Goal: Navigation & Orientation: Find specific page/section

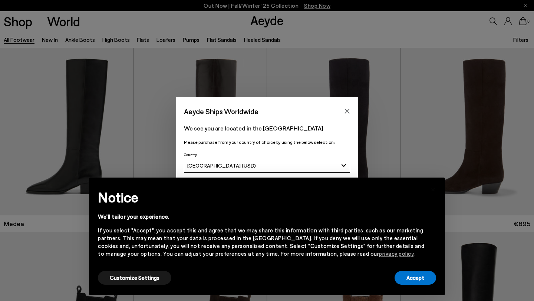
click at [48, 41] on div "Aeyde Ships Worldwide We see you are located in the United States Please purcha…" at bounding box center [267, 150] width 534 height 301
click at [345, 109] on icon "Close" at bounding box center [347, 111] width 5 height 5
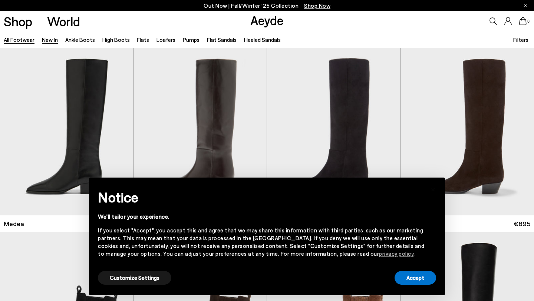
click at [54, 40] on link "New In" at bounding box center [50, 39] width 16 height 7
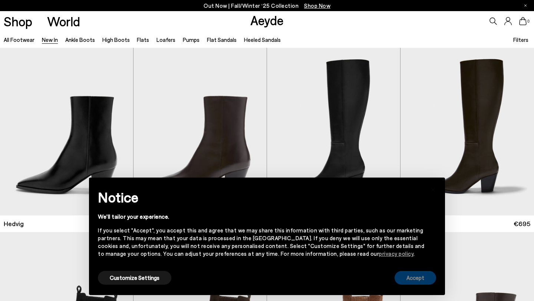
click at [413, 279] on button "Accept" at bounding box center [416, 278] width 42 height 14
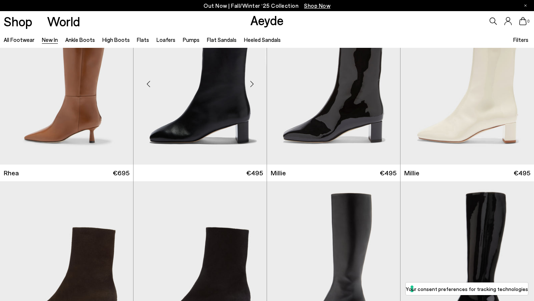
scroll to position [1525, 0]
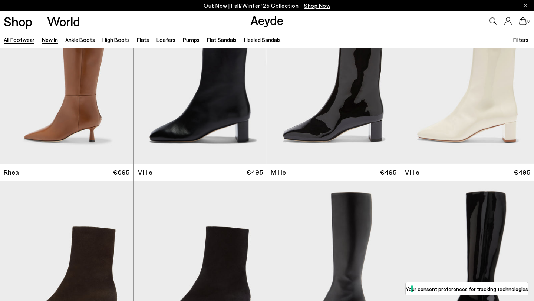
click at [21, 39] on link "All Footwear" at bounding box center [19, 39] width 31 height 7
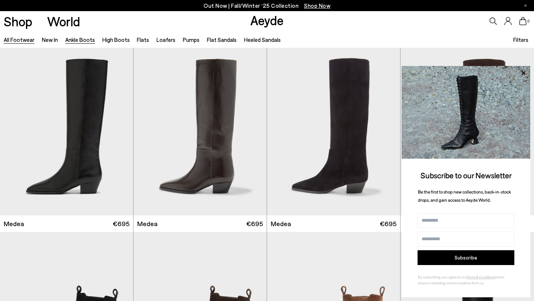
click at [83, 41] on link "Ankle Boots" at bounding box center [80, 39] width 30 height 7
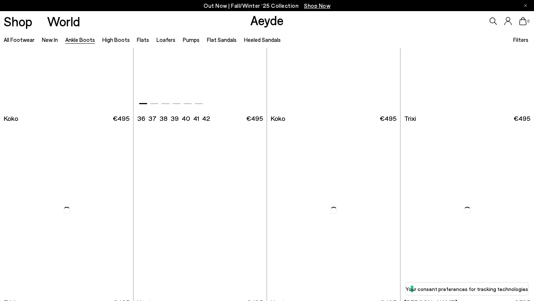
scroll to position [3604, 0]
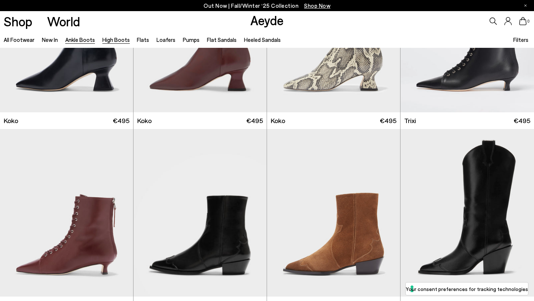
click at [119, 41] on link "High Boots" at bounding box center [115, 39] width 27 height 7
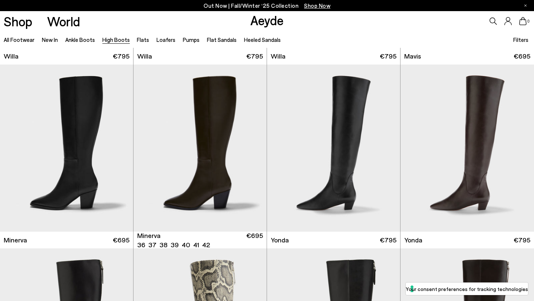
scroll to position [352, 0]
